Goal: Information Seeking & Learning: Check status

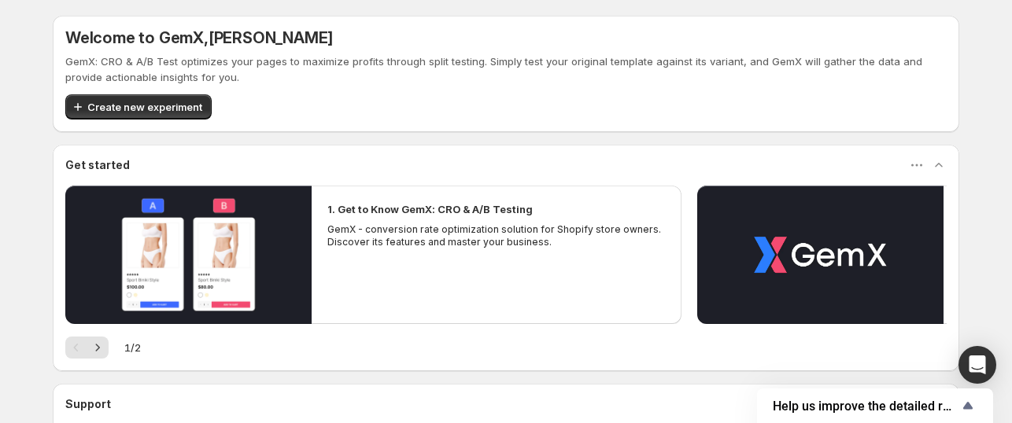
scroll to position [146, 0]
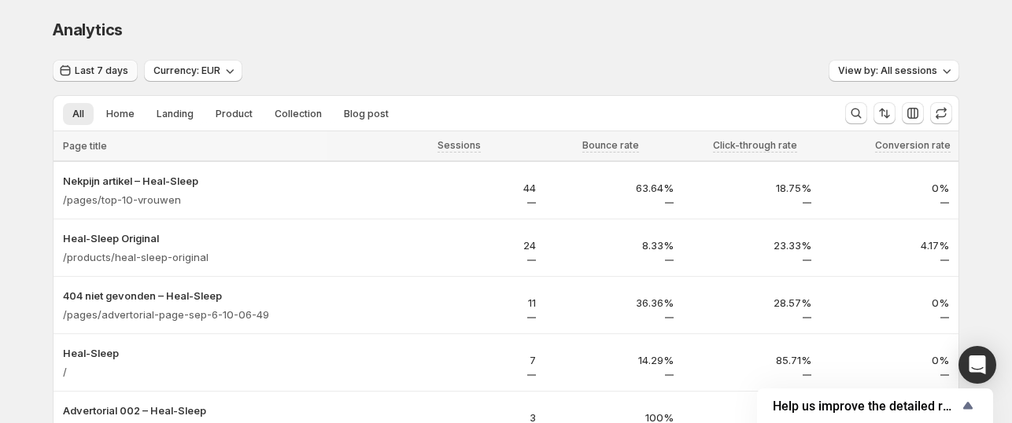
click at [79, 79] on button "Last 7 days" at bounding box center [95, 71] width 85 height 22
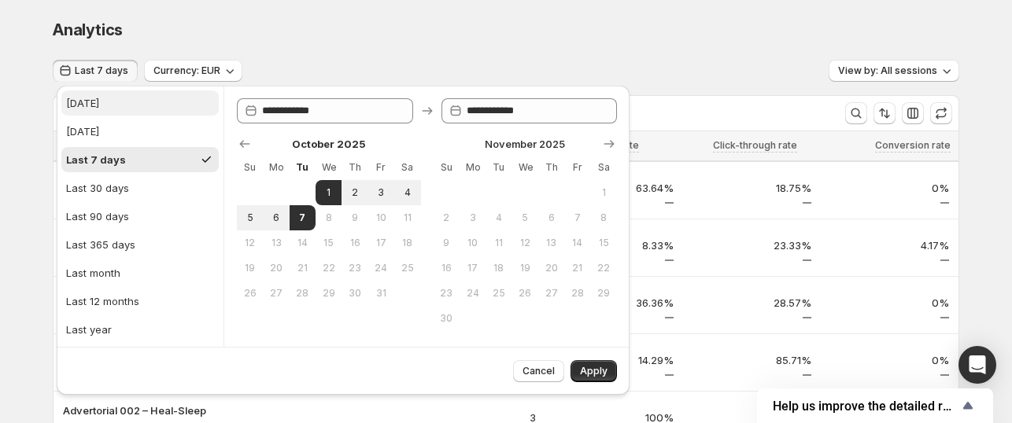
click at [124, 97] on button "[DATE]" at bounding box center [139, 102] width 157 height 25
type input "**********"
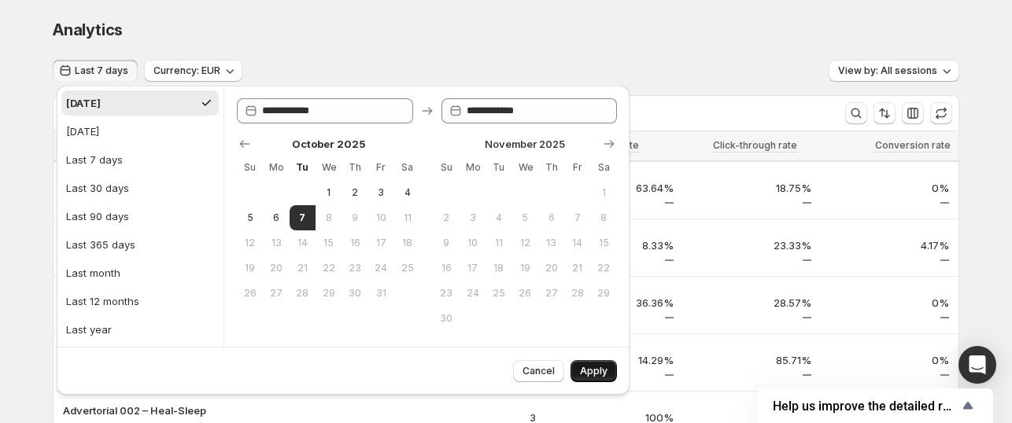
click at [607, 370] on button "Apply" at bounding box center [593, 371] width 46 height 22
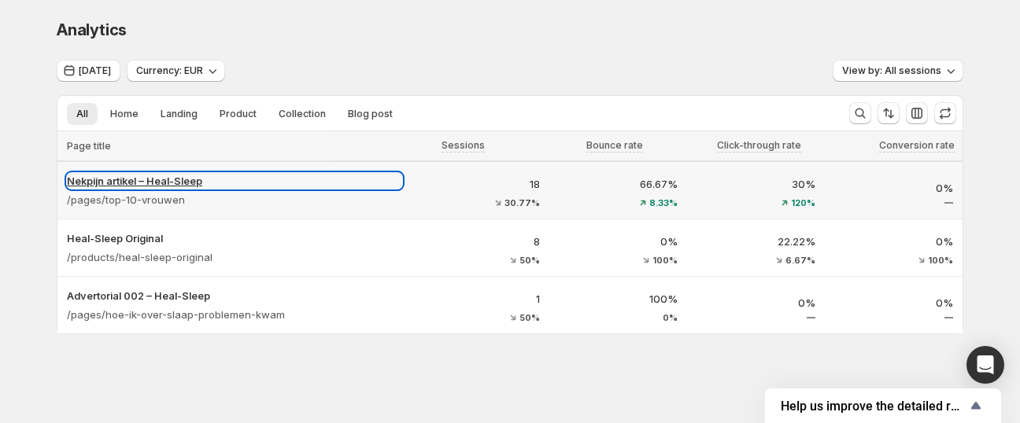
click at [91, 181] on p "Nekpijn artikel – Heal-Sleep" at bounding box center [234, 181] width 335 height 16
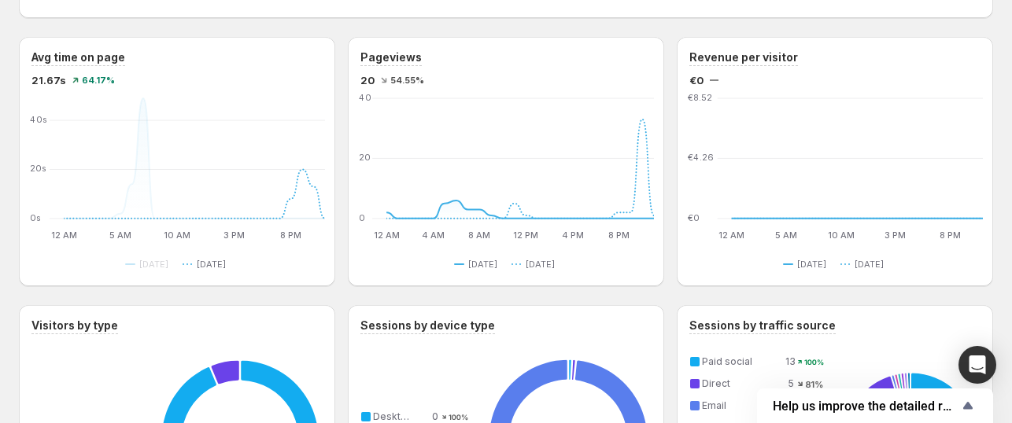
scroll to position [368, 0]
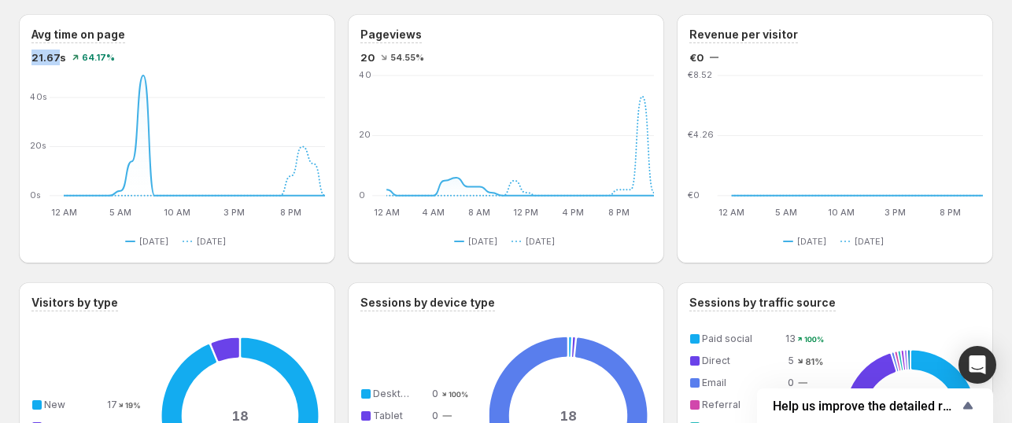
drag, startPoint x: 34, startPoint y: 56, endPoint x: 54, endPoint y: 58, distance: 20.6
click at [54, 58] on span "21.67s" at bounding box center [48, 58] width 35 height 16
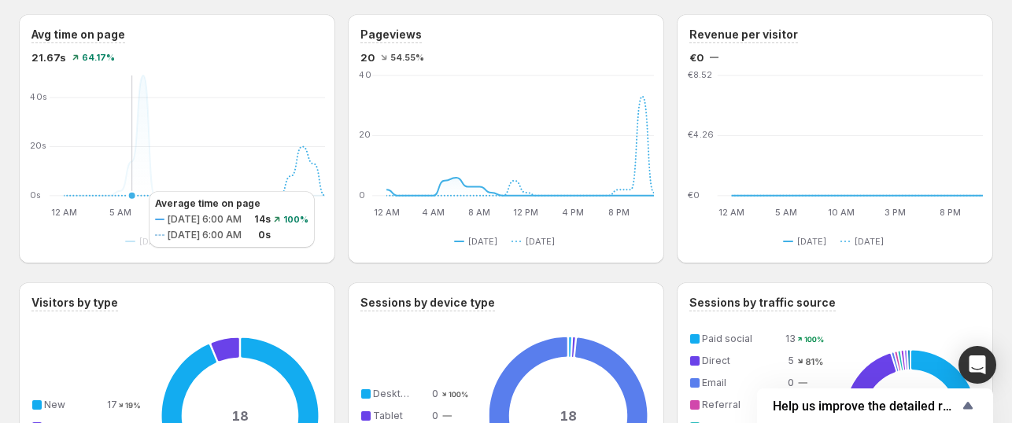
click at [132, 194] on icon at bounding box center [194, 171] width 261 height 49
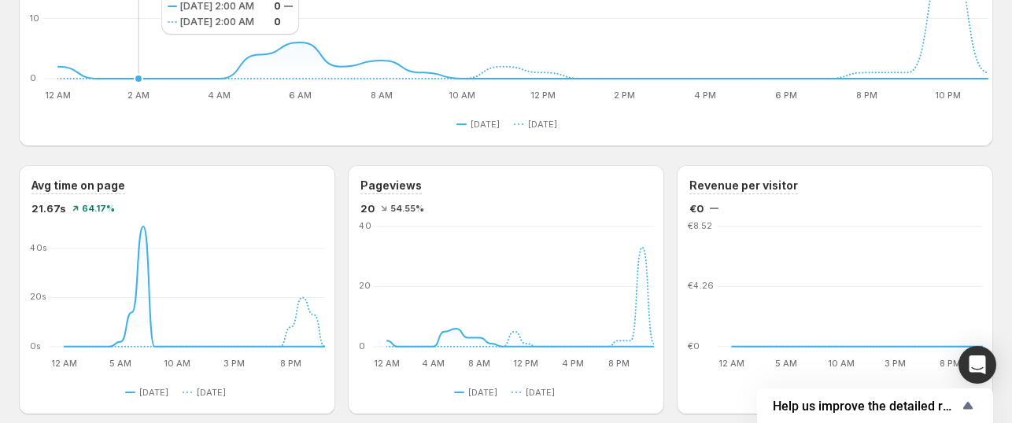
scroll to position [225, 0]
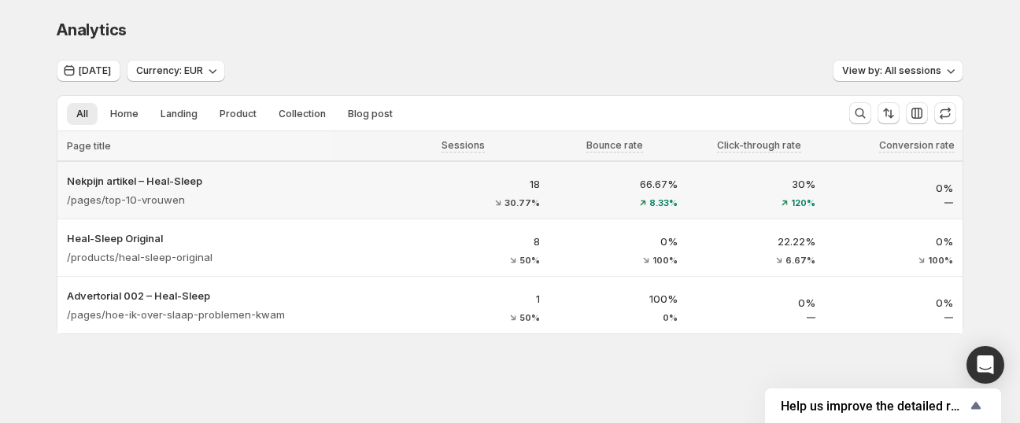
click at [312, 208] on div "/pages/top-10-vrouwen" at bounding box center [234, 200] width 335 height 22
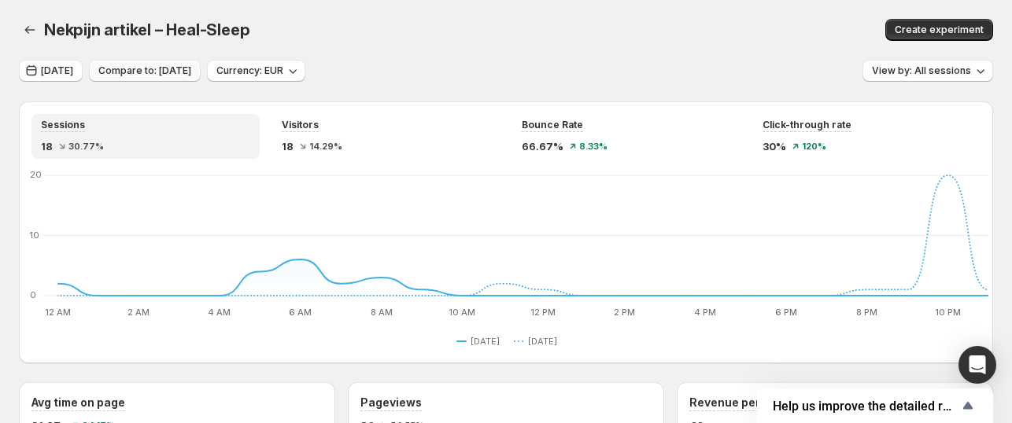
click at [98, 73] on span "Compare to: [DATE]" at bounding box center [144, 71] width 93 height 13
click at [150, 72] on span "Compare to: [DATE]" at bounding box center [144, 71] width 93 height 13
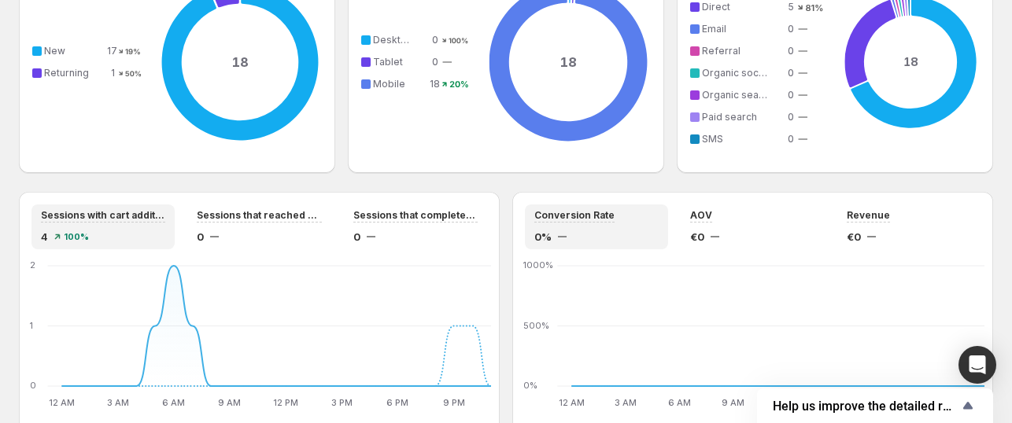
scroll to position [738, 0]
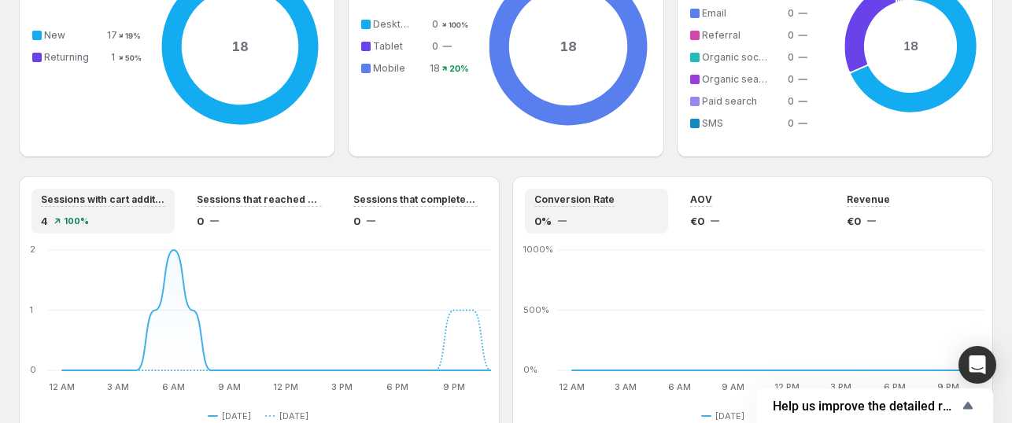
click at [135, 212] on div "Sessions with cart additions 4 100%" at bounding box center [103, 211] width 124 height 35
click at [67, 216] on span "100%" at bounding box center [76, 220] width 25 height 9
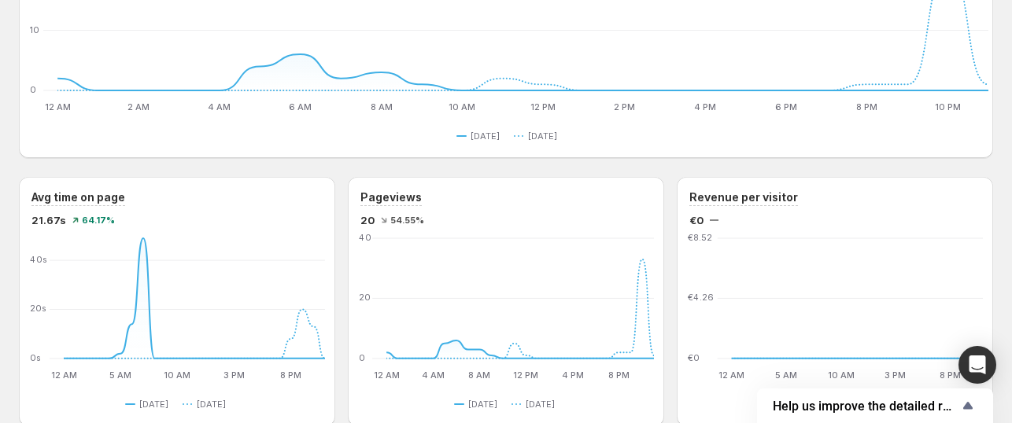
scroll to position [0, 0]
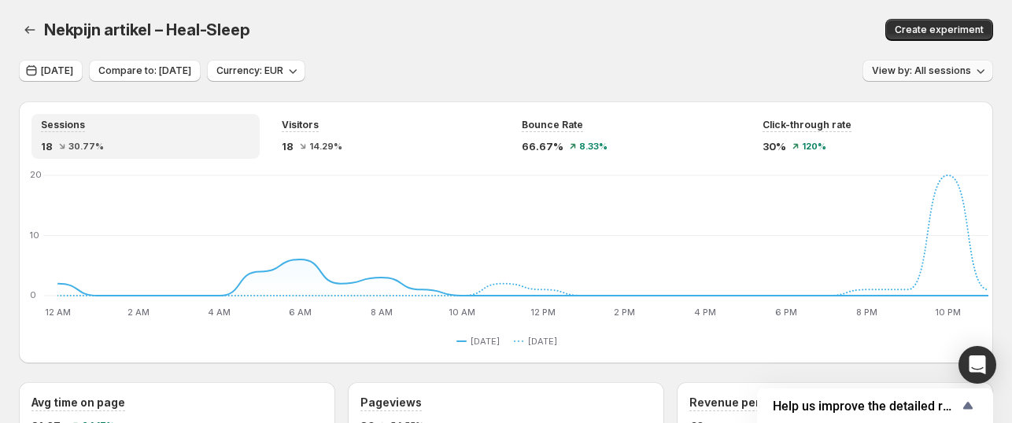
click at [909, 70] on span "View by: All sessions" at bounding box center [921, 71] width 99 height 13
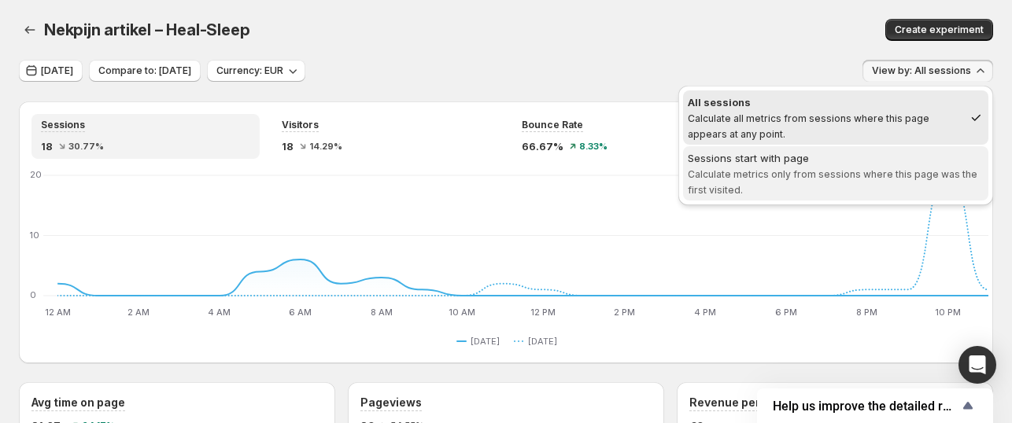
click at [842, 192] on span "Sessions start with page Calculate metrics only from sessions where this page w…" at bounding box center [836, 173] width 296 height 47
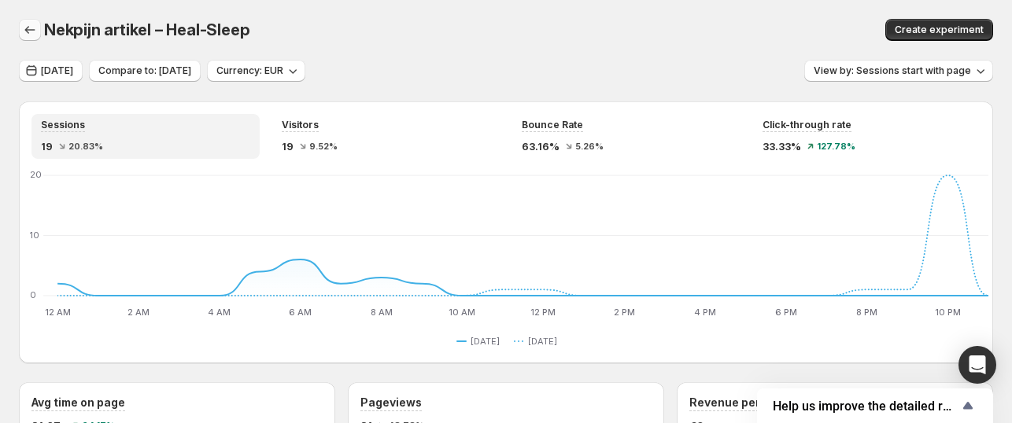
click at [31, 38] on button "button" at bounding box center [30, 30] width 22 height 22
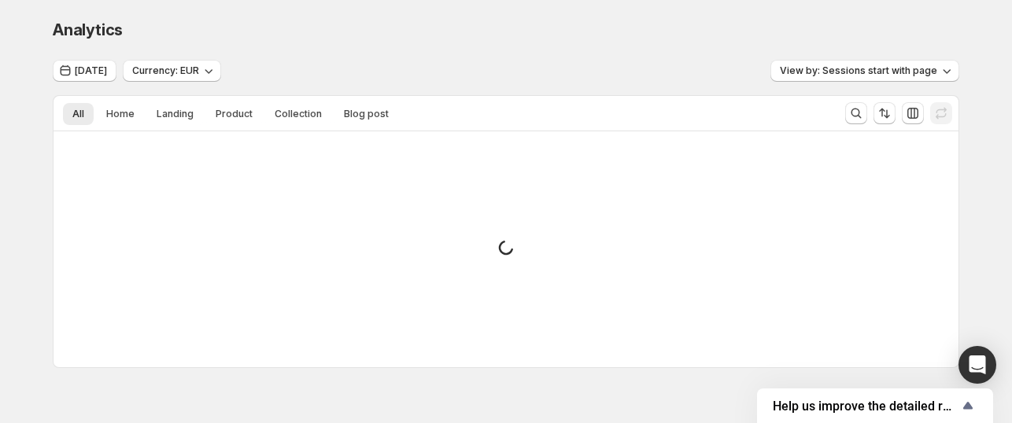
click at [17, 24] on div "Analytics. This page is ready Analytics [DATE] Currency: EUR View by: Sessions …" at bounding box center [506, 226] width 1012 height 453
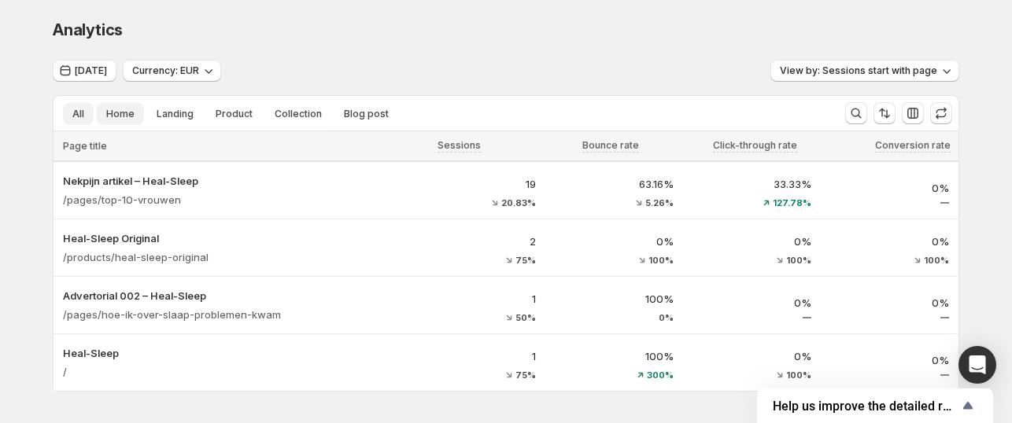
click at [135, 119] on span "Home" at bounding box center [120, 114] width 28 height 13
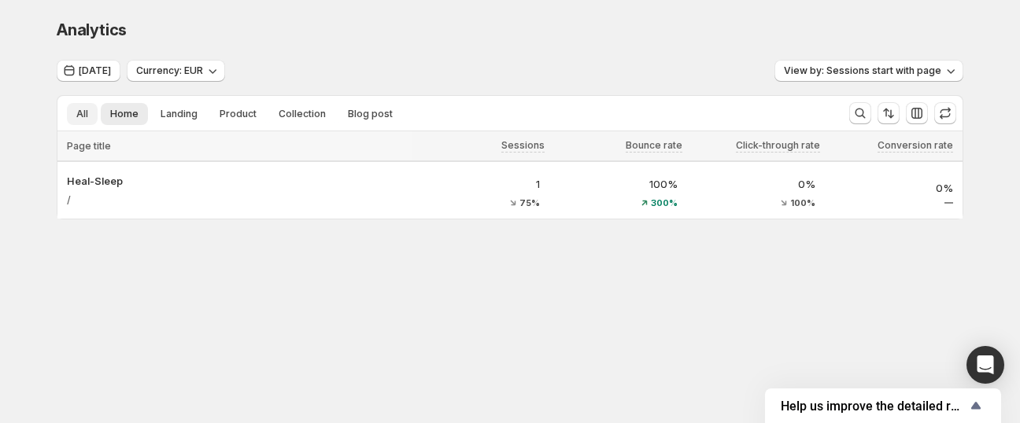
click at [87, 105] on button "All" at bounding box center [82, 114] width 31 height 22
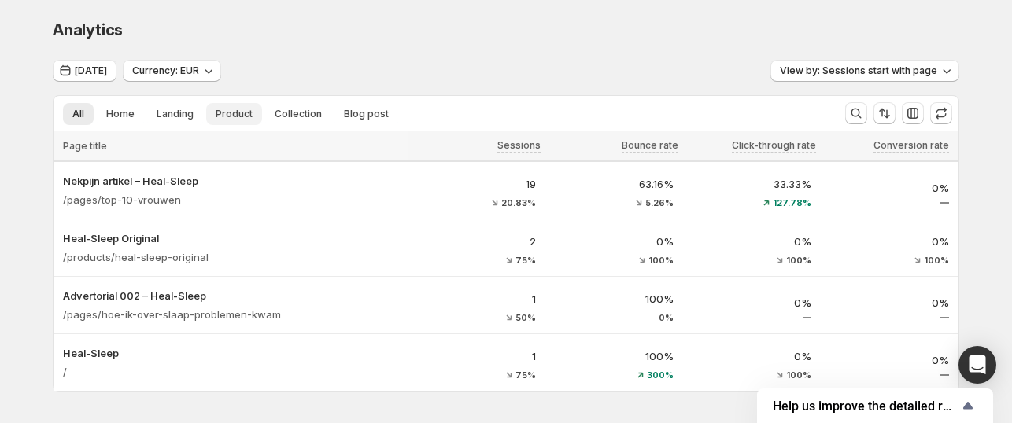
click at [233, 114] on span "Product" at bounding box center [234, 114] width 37 height 13
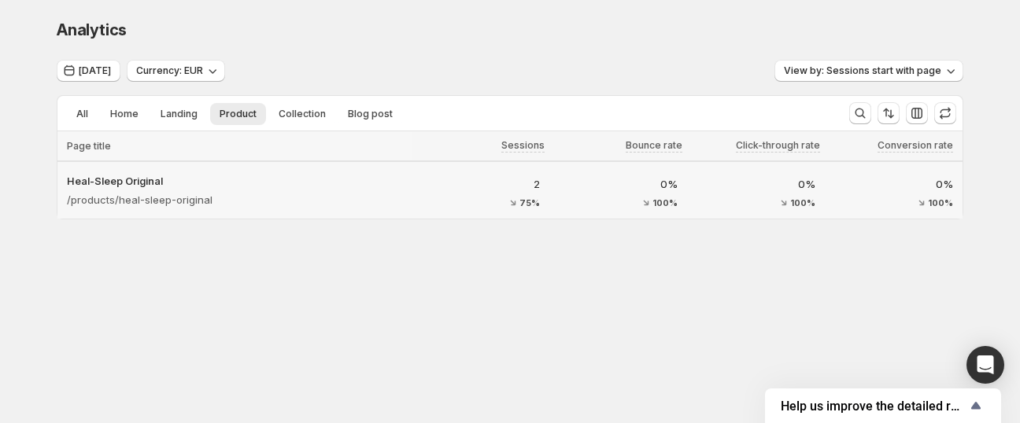
click at [189, 170] on div "Heal-Sleep Original /products/heal-sleep-original" at bounding box center [234, 190] width 354 height 57
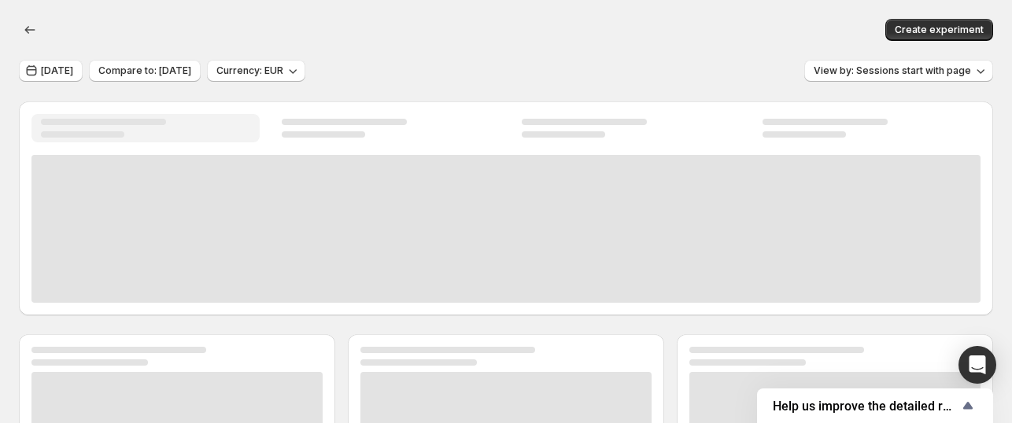
click at [109, 185] on div at bounding box center [505, 229] width 949 height 148
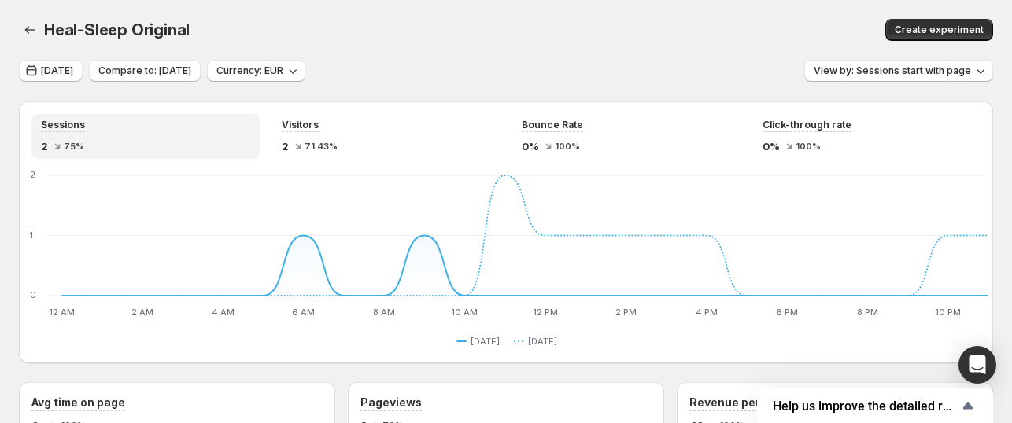
click at [36, 41] on div "Heal-Sleep Original. This page is ready Heal-Sleep Original Create experiment" at bounding box center [506, 30] width 974 height 60
click at [65, 75] on span "[DATE]" at bounding box center [57, 71] width 32 height 13
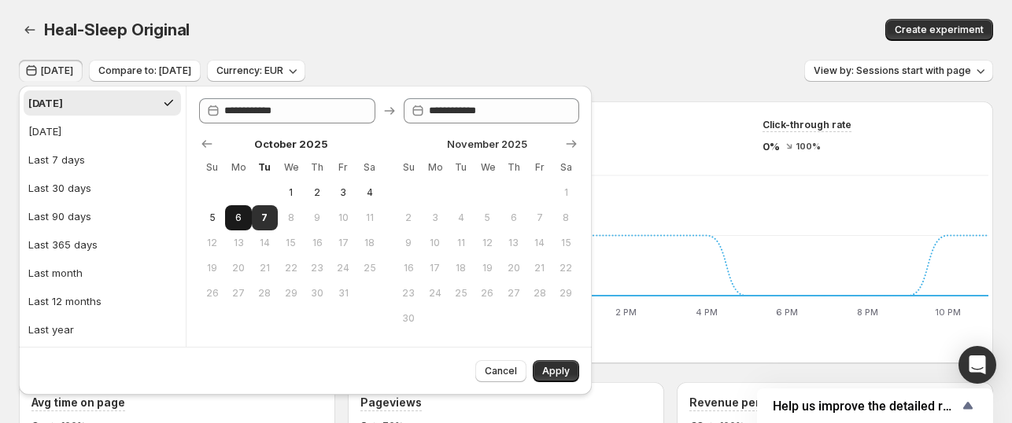
click at [245, 223] on span "6" at bounding box center [237, 218] width 13 height 13
type input "**********"
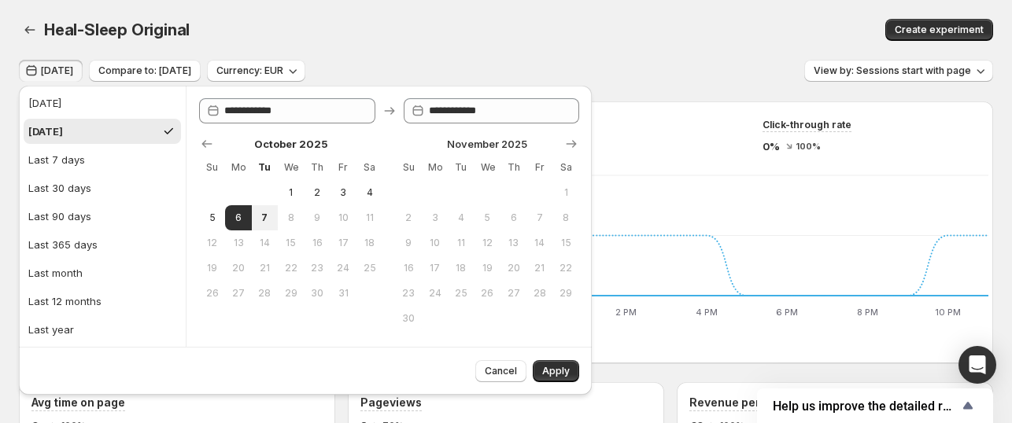
click at [539, 382] on div "Cancel Apply" at bounding box center [305, 371] width 573 height 48
click at [546, 375] on span "Apply" at bounding box center [556, 371] width 28 height 13
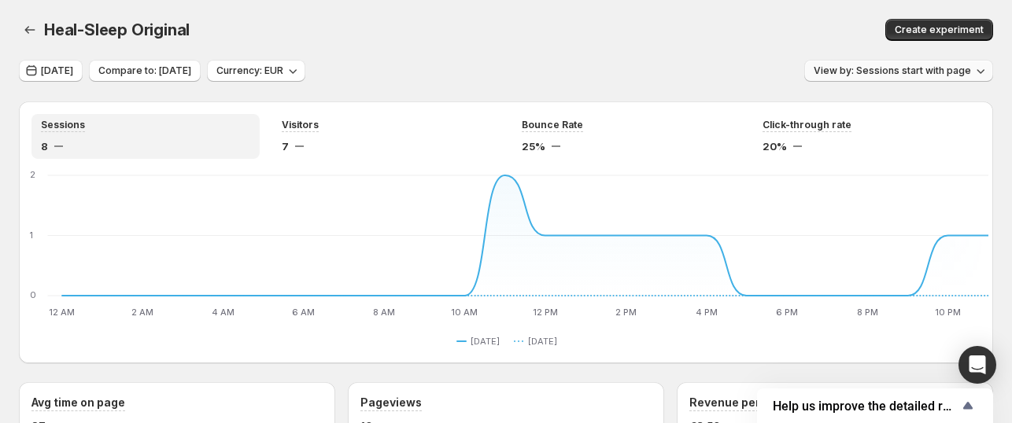
click at [864, 76] on span "View by: Sessions start with page" at bounding box center [892, 71] width 157 height 13
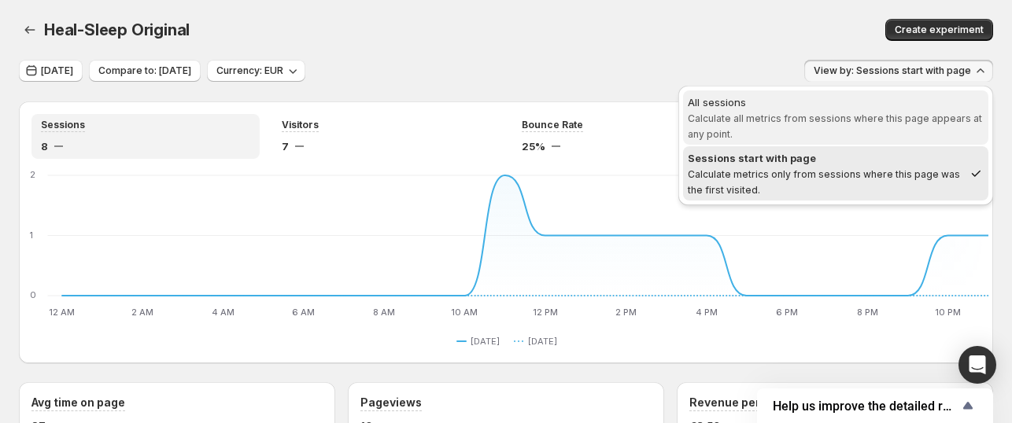
click at [810, 116] on span "Calculate all metrics from sessions where this page appears at any point." at bounding box center [835, 127] width 294 height 28
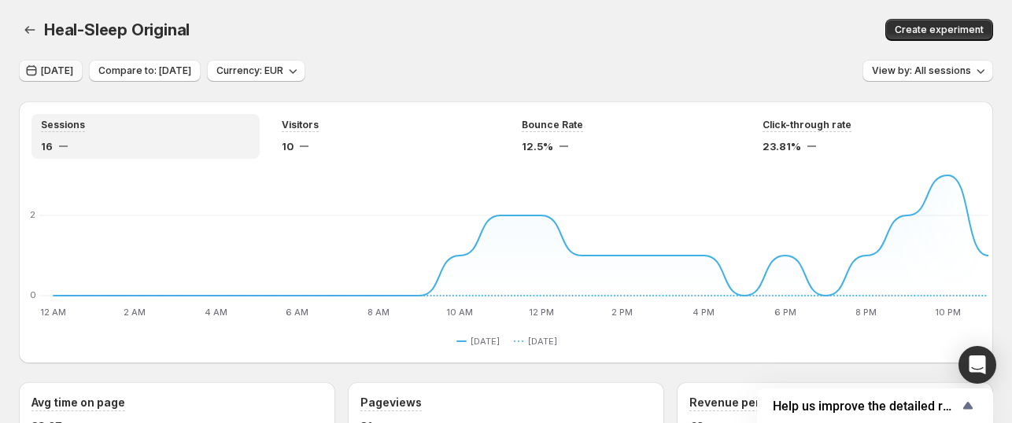
click at [42, 65] on span "[DATE]" at bounding box center [57, 71] width 32 height 13
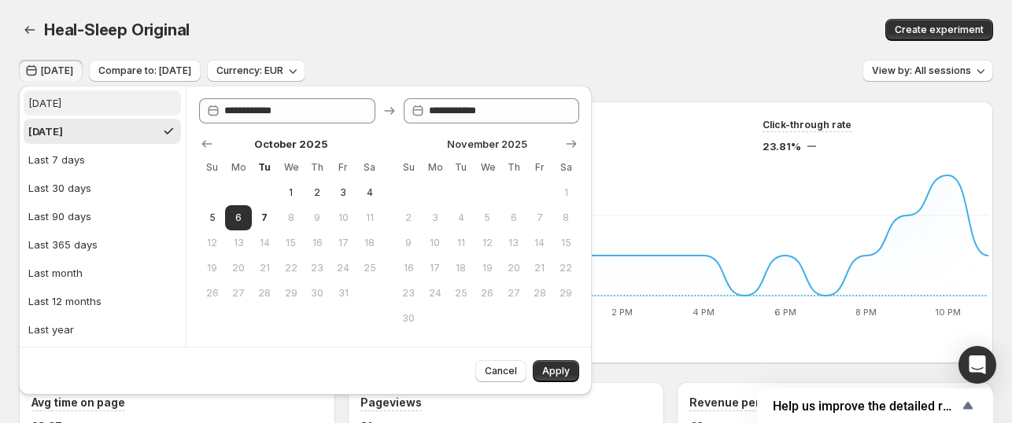
click at [83, 105] on button "[DATE]" at bounding box center [102, 102] width 157 height 25
type input "**********"
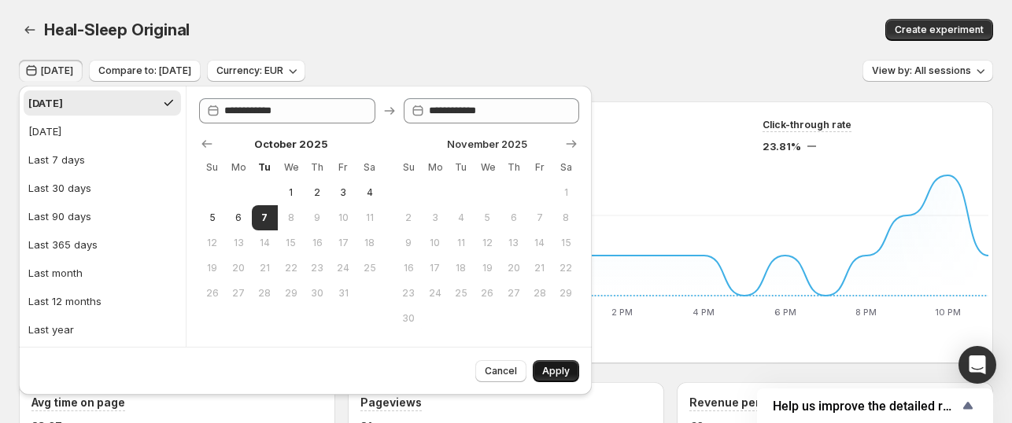
click at [560, 369] on span "Apply" at bounding box center [556, 371] width 28 height 13
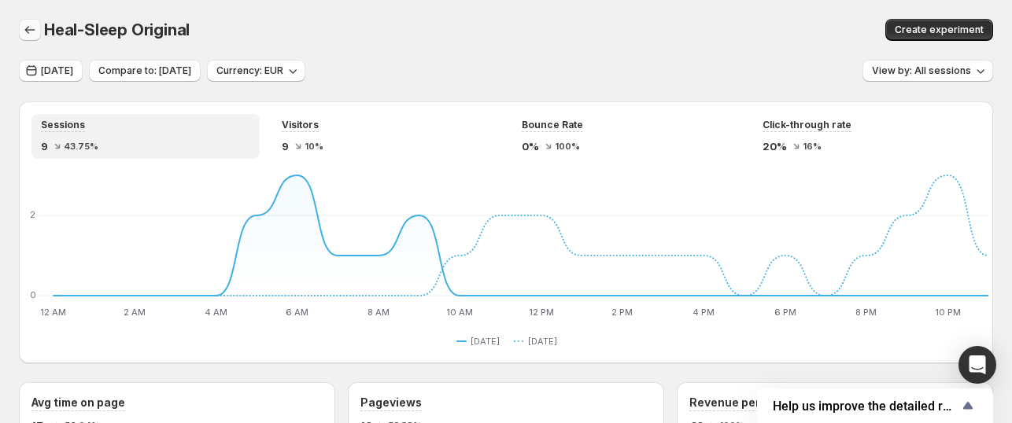
click at [29, 35] on icon "button" at bounding box center [30, 30] width 16 height 16
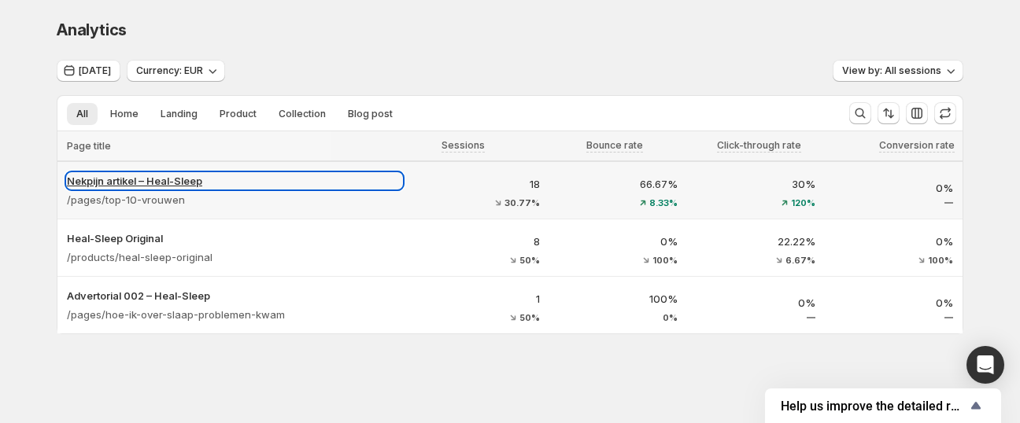
click at [209, 182] on p "Nekpijn artikel – Heal-Sleep" at bounding box center [234, 181] width 335 height 16
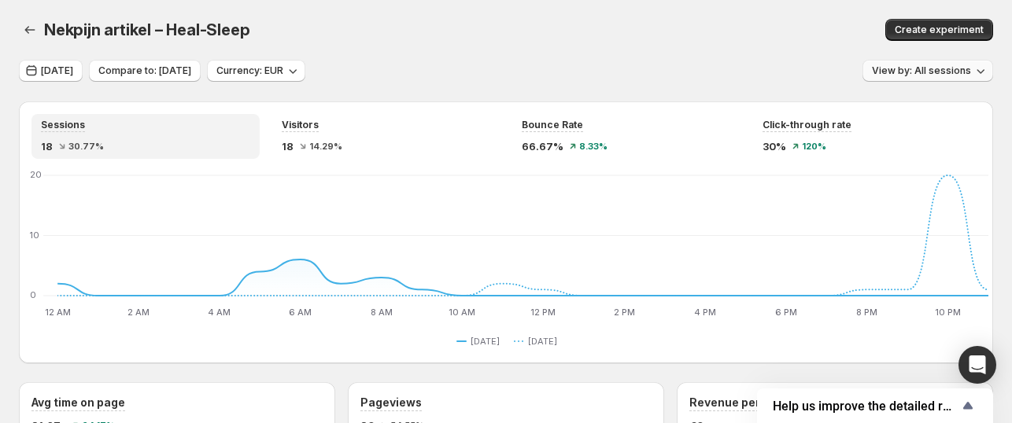
click at [897, 68] on span "View by: All sessions" at bounding box center [921, 71] width 99 height 13
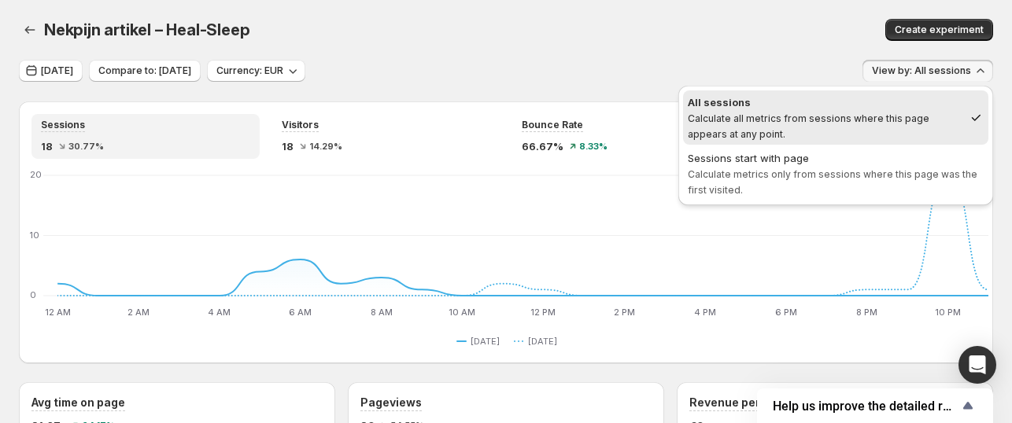
click at [803, 119] on span "Calculate all metrics from sessions where this page appears at any point." at bounding box center [809, 127] width 242 height 28
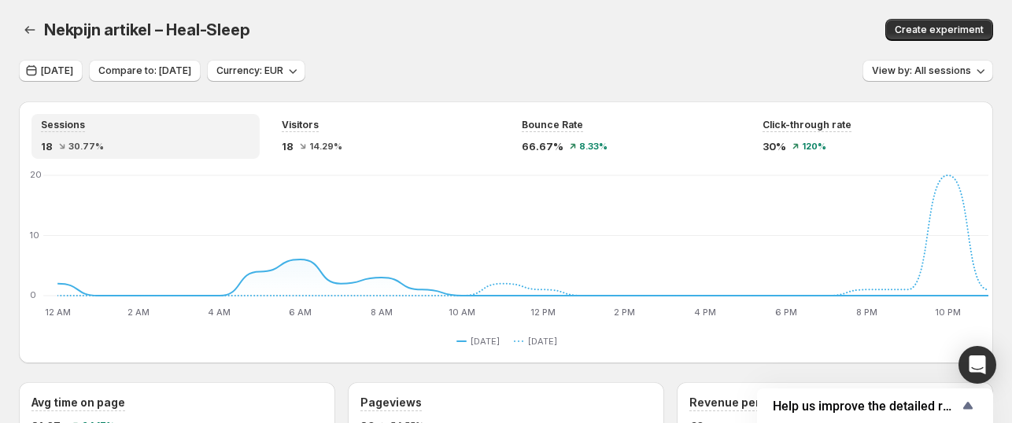
click at [746, 82] on div "[DATE] Compare to: [DATE] Currency: EUR View by: All sessions" at bounding box center [506, 71] width 974 height 23
click at [906, 65] on span "View by: All sessions" at bounding box center [921, 71] width 99 height 13
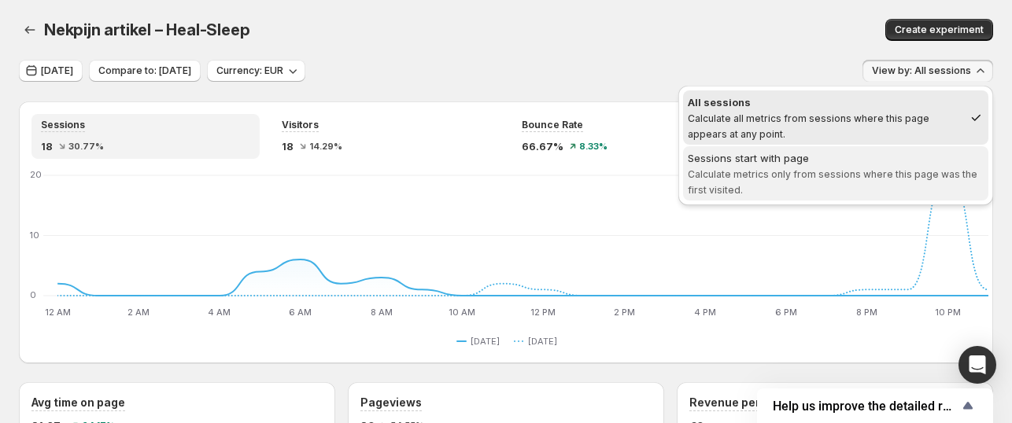
click at [785, 164] on div "Sessions start with page" at bounding box center [836, 158] width 296 height 16
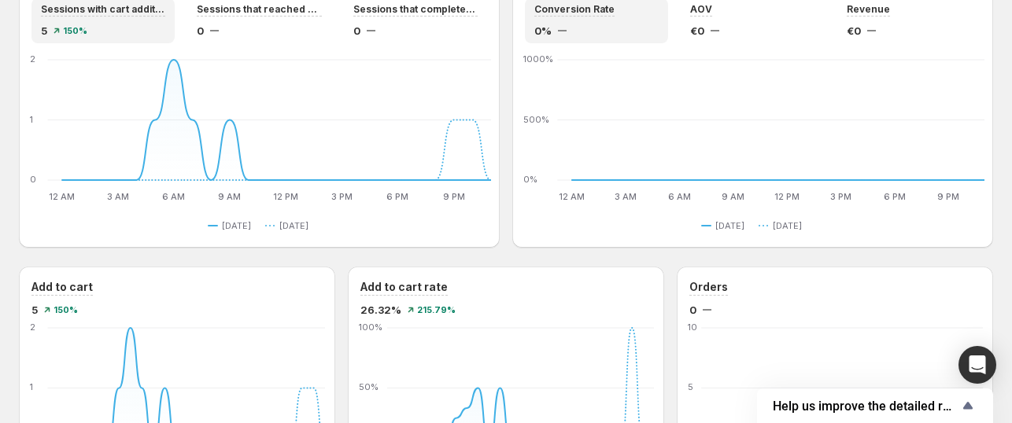
scroll to position [1106, 0]
